Goal: Task Accomplishment & Management: Use online tool/utility

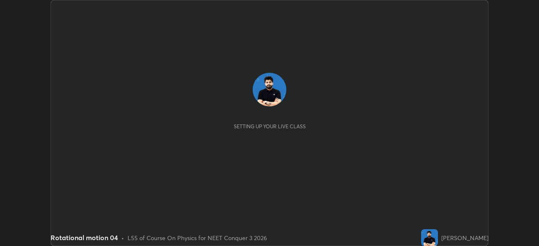
scroll to position [246, 538]
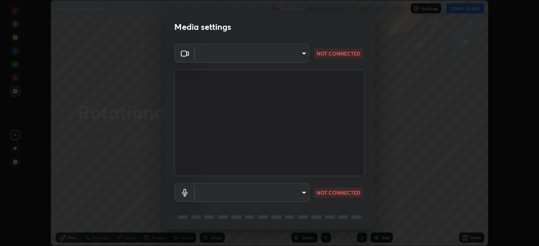
type input "ca2178d49a5cb12192a3fb46c4f9e24c845582a8c54499e9c28839f421edfd75"
type input "default"
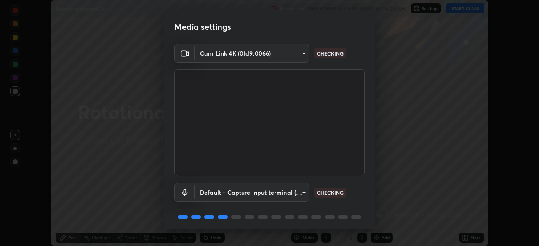
scroll to position [30, 0]
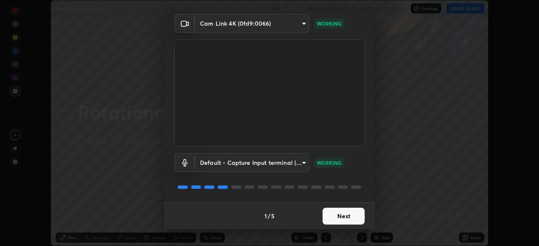
click at [286, 159] on body "Erase all Rotational motion 04 Recording WAS SCHEDULED TO START AT 10:00 AM Set…" at bounding box center [269, 123] width 539 height 246
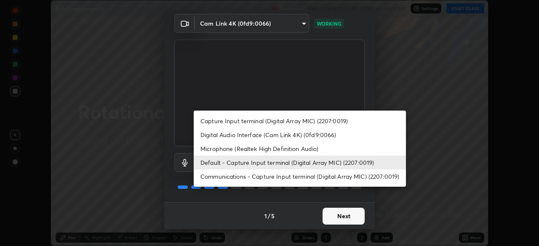
click at [298, 195] on div at bounding box center [269, 123] width 539 height 246
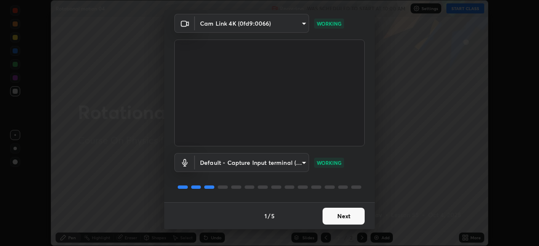
click at [337, 220] on button "Next" at bounding box center [343, 216] width 42 height 17
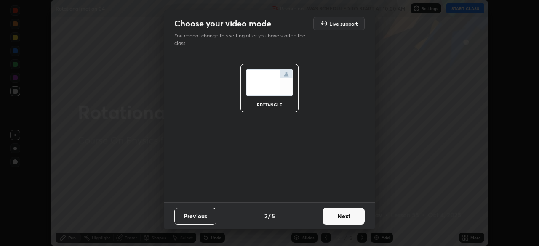
scroll to position [0, 0]
click at [340, 218] on button "Next" at bounding box center [343, 216] width 42 height 17
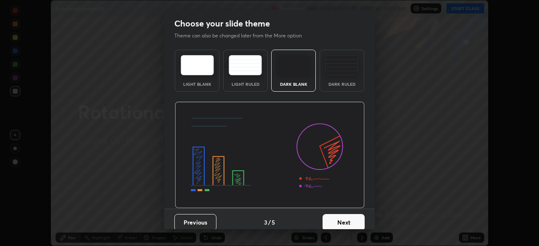
click at [342, 217] on button "Next" at bounding box center [343, 222] width 42 height 17
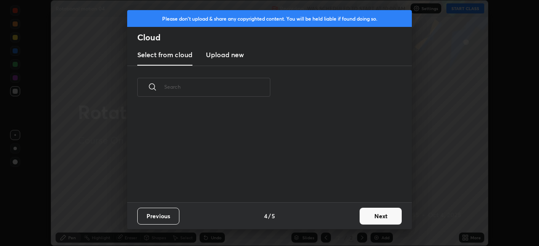
click at [346, 217] on div "Previous 4 / 5 Next" at bounding box center [269, 215] width 284 height 27
click at [371, 214] on button "Next" at bounding box center [380, 216] width 42 height 17
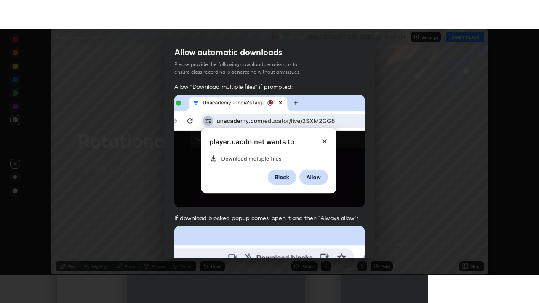
scroll to position [202, 0]
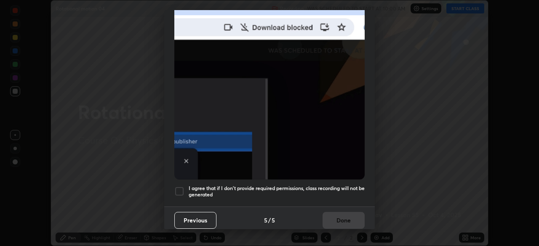
click at [182, 186] on div at bounding box center [179, 191] width 10 height 10
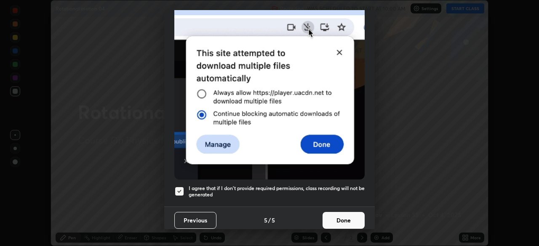
click at [344, 217] on button "Done" at bounding box center [343, 220] width 42 height 17
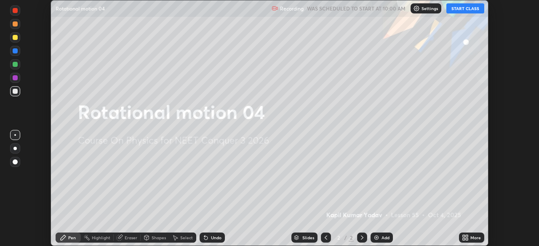
click at [457, 8] on button "START CLASS" at bounding box center [465, 8] width 38 height 10
click at [467, 238] on icon at bounding box center [466, 239] width 2 height 2
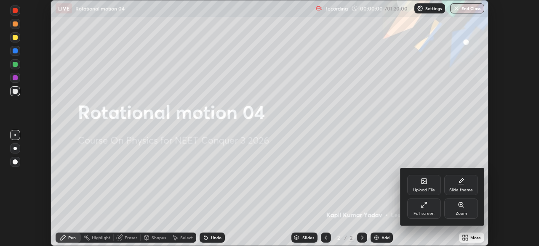
click at [416, 208] on div "Full screen" at bounding box center [424, 209] width 34 height 20
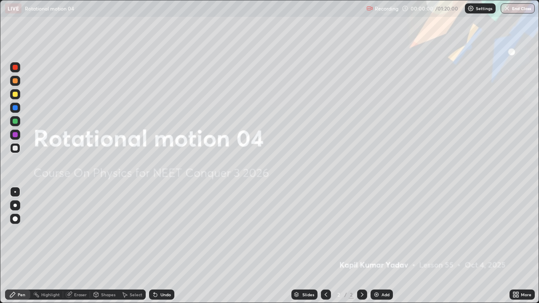
scroll to position [303, 539]
click at [378, 246] on img at bounding box center [376, 294] width 7 height 7
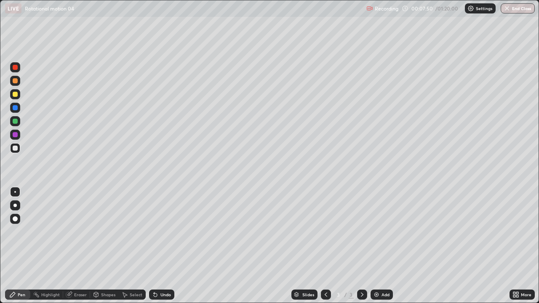
click at [376, 246] on img at bounding box center [376, 294] width 7 height 7
click at [375, 246] on img at bounding box center [376, 294] width 7 height 7
click at [16, 93] on div at bounding box center [15, 94] width 5 height 5
click at [375, 246] on img at bounding box center [376, 294] width 7 height 7
click at [325, 246] on icon at bounding box center [325, 294] width 7 height 7
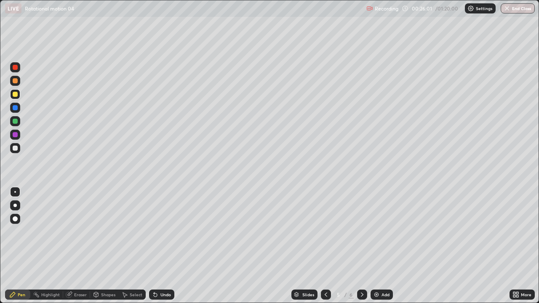
click at [16, 107] on div at bounding box center [15, 107] width 5 height 5
click at [16, 94] on div at bounding box center [15, 94] width 5 height 5
click at [381, 246] on div "Add" at bounding box center [385, 294] width 8 height 4
click at [16, 150] on div at bounding box center [15, 148] width 5 height 5
click at [373, 246] on img at bounding box center [376, 294] width 7 height 7
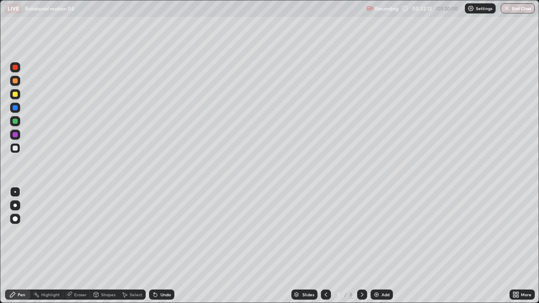
click at [18, 95] on div at bounding box center [15, 94] width 10 height 10
click at [15, 122] on div at bounding box center [15, 121] width 5 height 5
click at [376, 246] on img at bounding box center [376, 294] width 7 height 7
click at [374, 246] on img at bounding box center [376, 294] width 7 height 7
click at [326, 246] on icon at bounding box center [325, 294] width 7 height 7
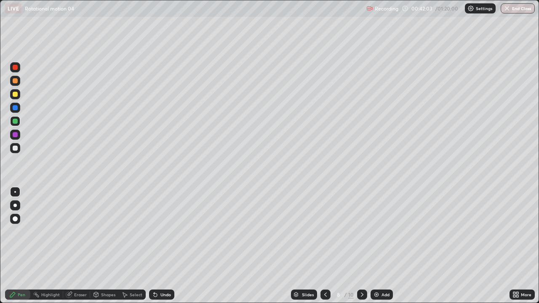
click at [380, 246] on div "Add" at bounding box center [381, 295] width 22 height 10
click at [15, 147] on div at bounding box center [15, 148] width 5 height 5
click at [376, 246] on img at bounding box center [376, 294] width 7 height 7
click at [17, 95] on div at bounding box center [15, 94] width 5 height 5
click at [376, 246] on img at bounding box center [376, 294] width 7 height 7
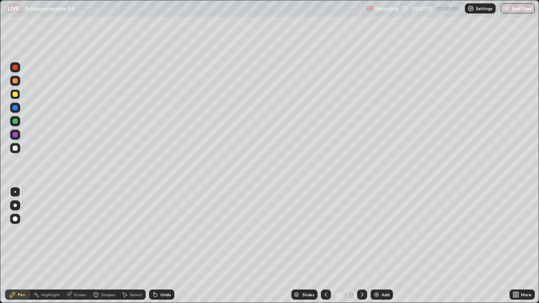
click at [16, 121] on div at bounding box center [15, 121] width 5 height 5
click at [13, 150] on div at bounding box center [15, 148] width 5 height 5
click at [380, 246] on div "Add" at bounding box center [381, 295] width 22 height 10
click at [375, 246] on img at bounding box center [376, 294] width 7 height 7
click at [382, 246] on div "Add" at bounding box center [385, 294] width 8 height 4
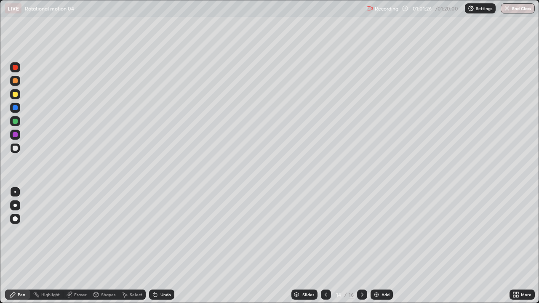
click at [15, 96] on div at bounding box center [15, 94] width 5 height 5
click at [16, 149] on div at bounding box center [15, 148] width 5 height 5
click at [13, 121] on div at bounding box center [15, 121] width 5 height 5
click at [15, 122] on div at bounding box center [15, 121] width 5 height 5
click at [515, 9] on button "End Class" at bounding box center [517, 8] width 33 height 10
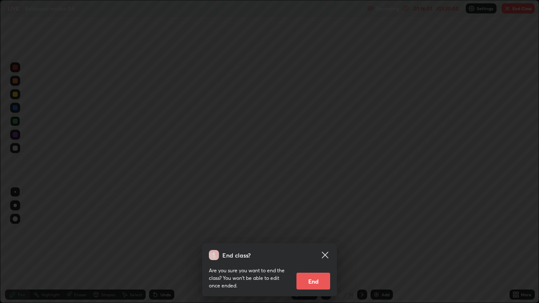
click at [321, 246] on button "End" at bounding box center [313, 281] width 34 height 17
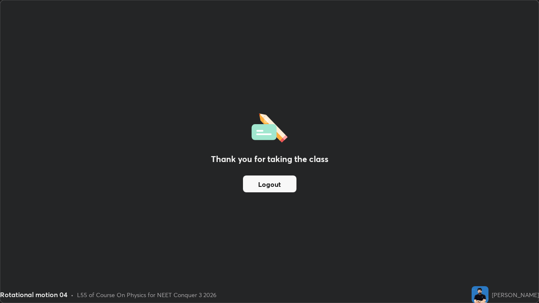
click at [287, 183] on button "Logout" at bounding box center [269, 183] width 53 height 17
click at [287, 185] on button "Logout" at bounding box center [269, 183] width 53 height 17
click at [287, 186] on button "Logout" at bounding box center [269, 183] width 53 height 17
click at [289, 184] on button "Logout" at bounding box center [269, 183] width 53 height 17
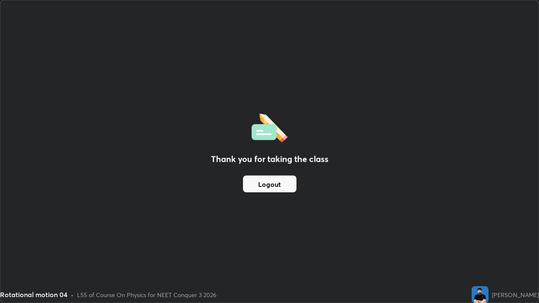
click at [289, 184] on button "Logout" at bounding box center [269, 183] width 53 height 17
